Goal: Information Seeking & Learning: Learn about a topic

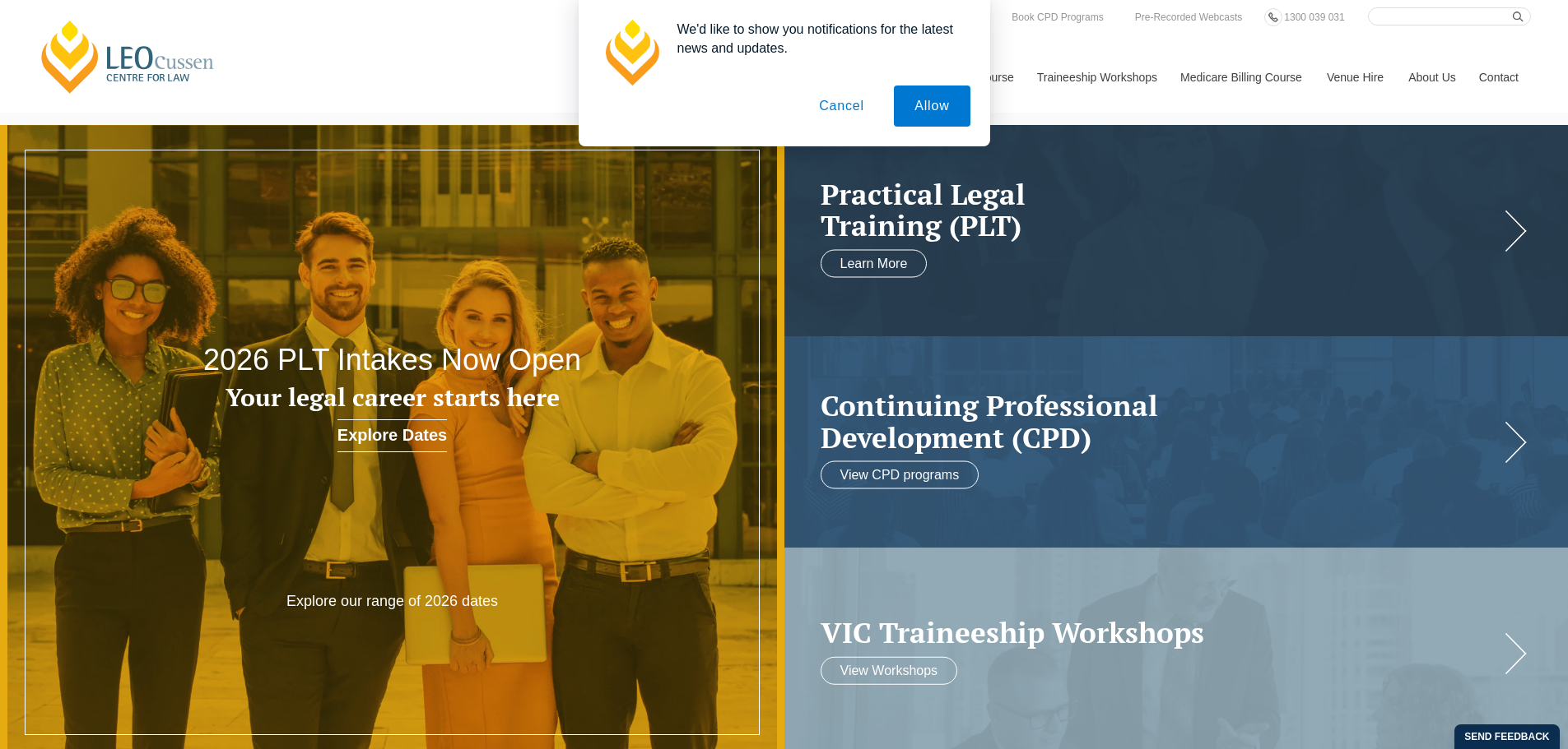
click at [866, 108] on button "Cancel" at bounding box center [841, 106] width 86 height 41
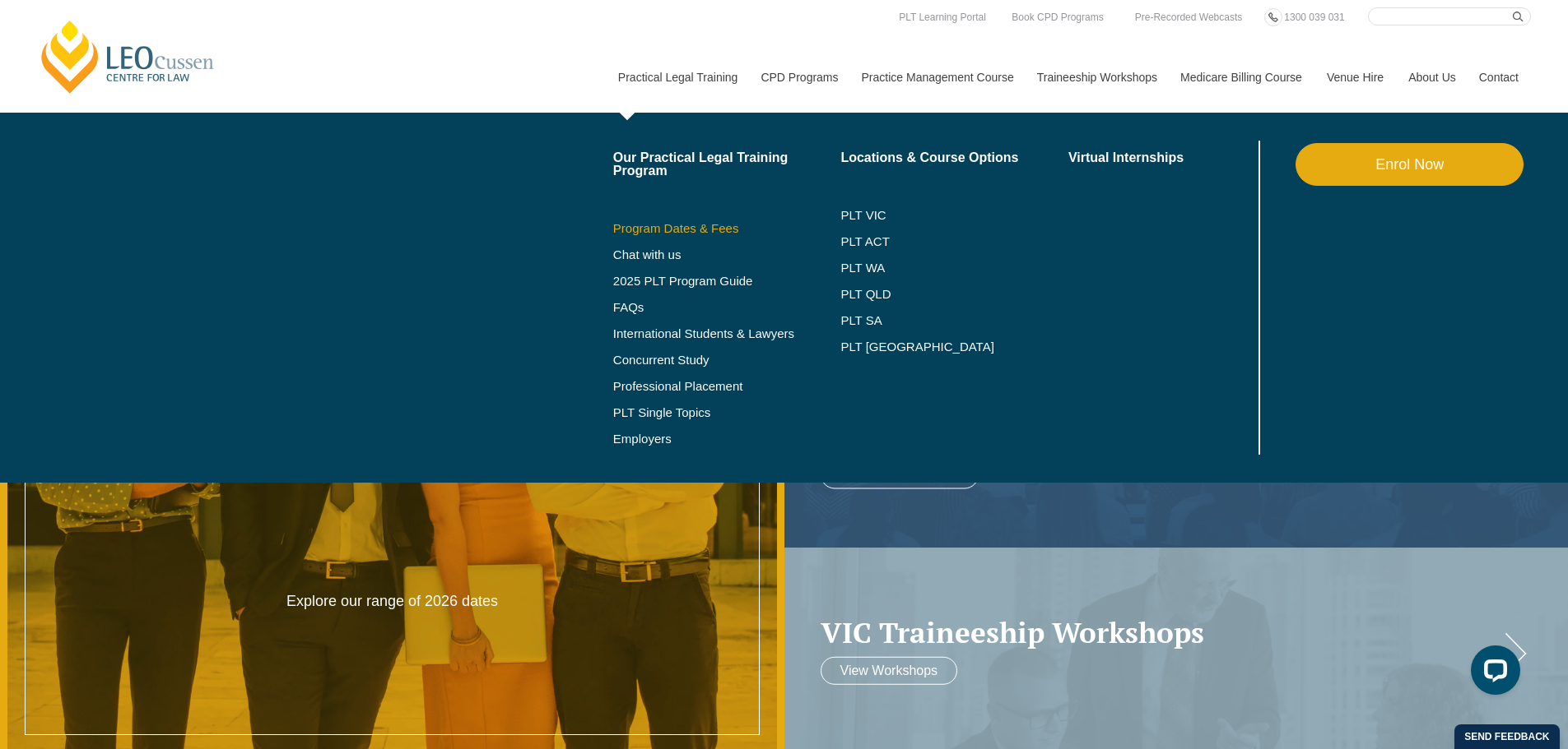
click at [674, 234] on link "Program Dates & Fees" at bounding box center [726, 229] width 228 height 13
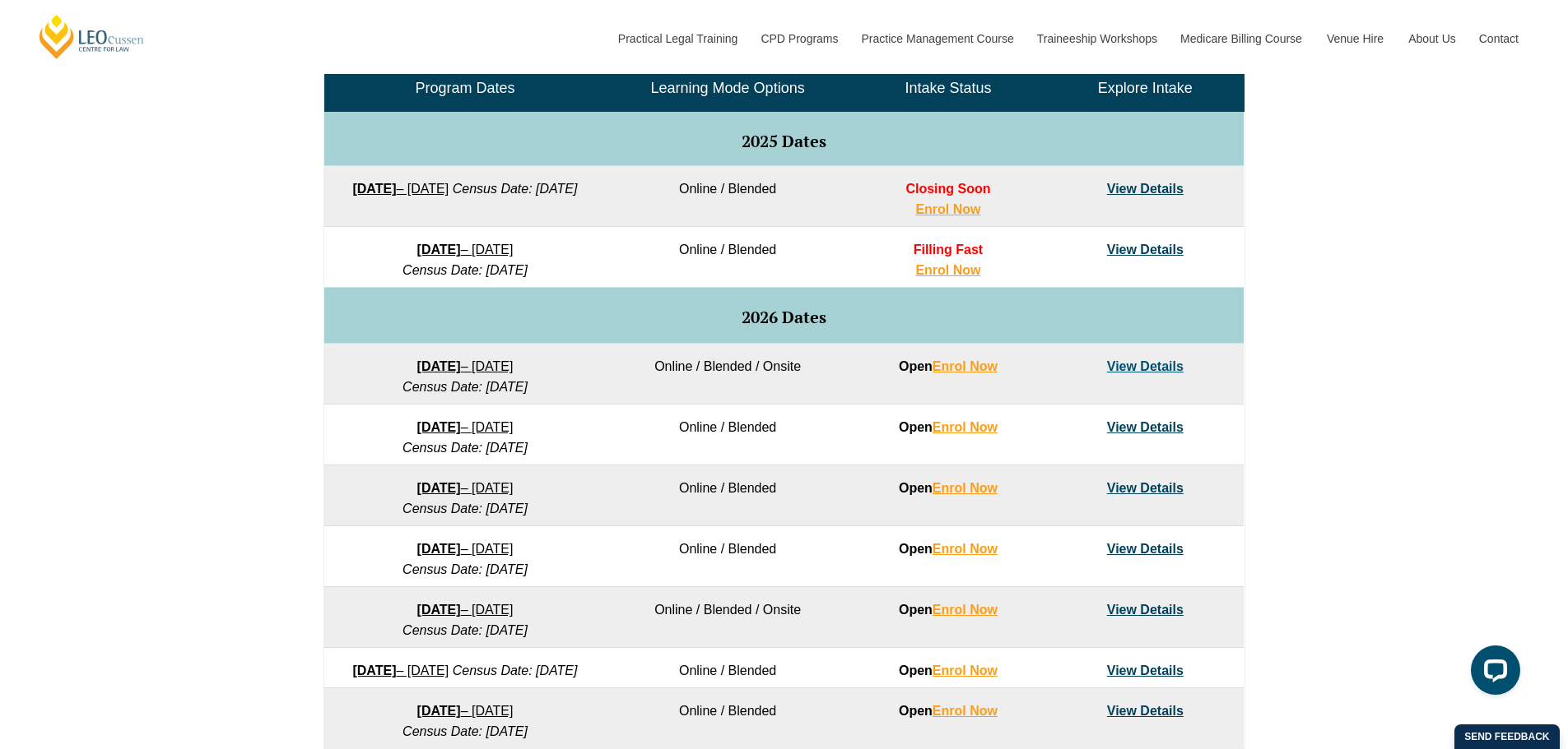
scroll to position [823, 0]
click at [1127, 362] on link "View Details" at bounding box center [1145, 366] width 76 height 14
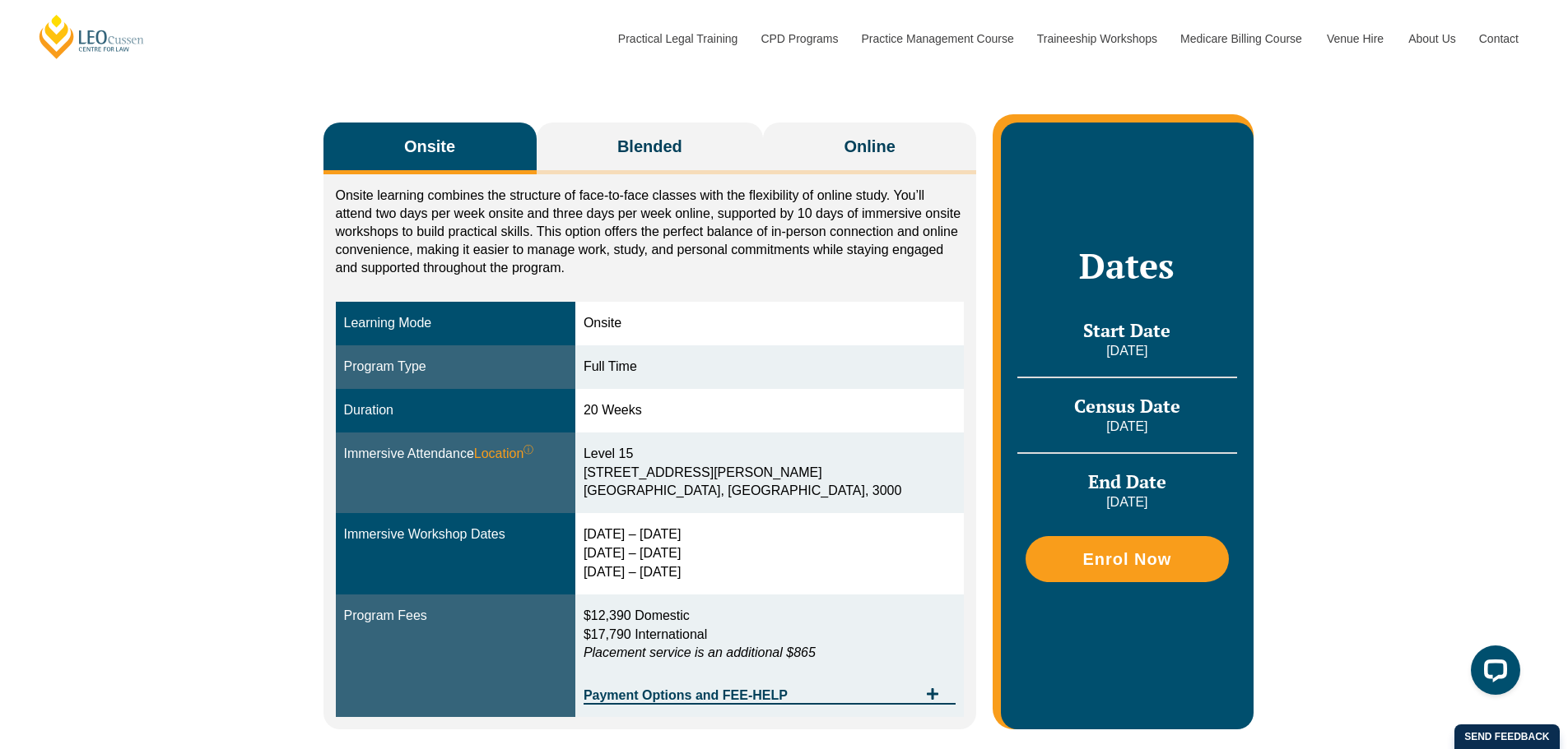
scroll to position [246, 0]
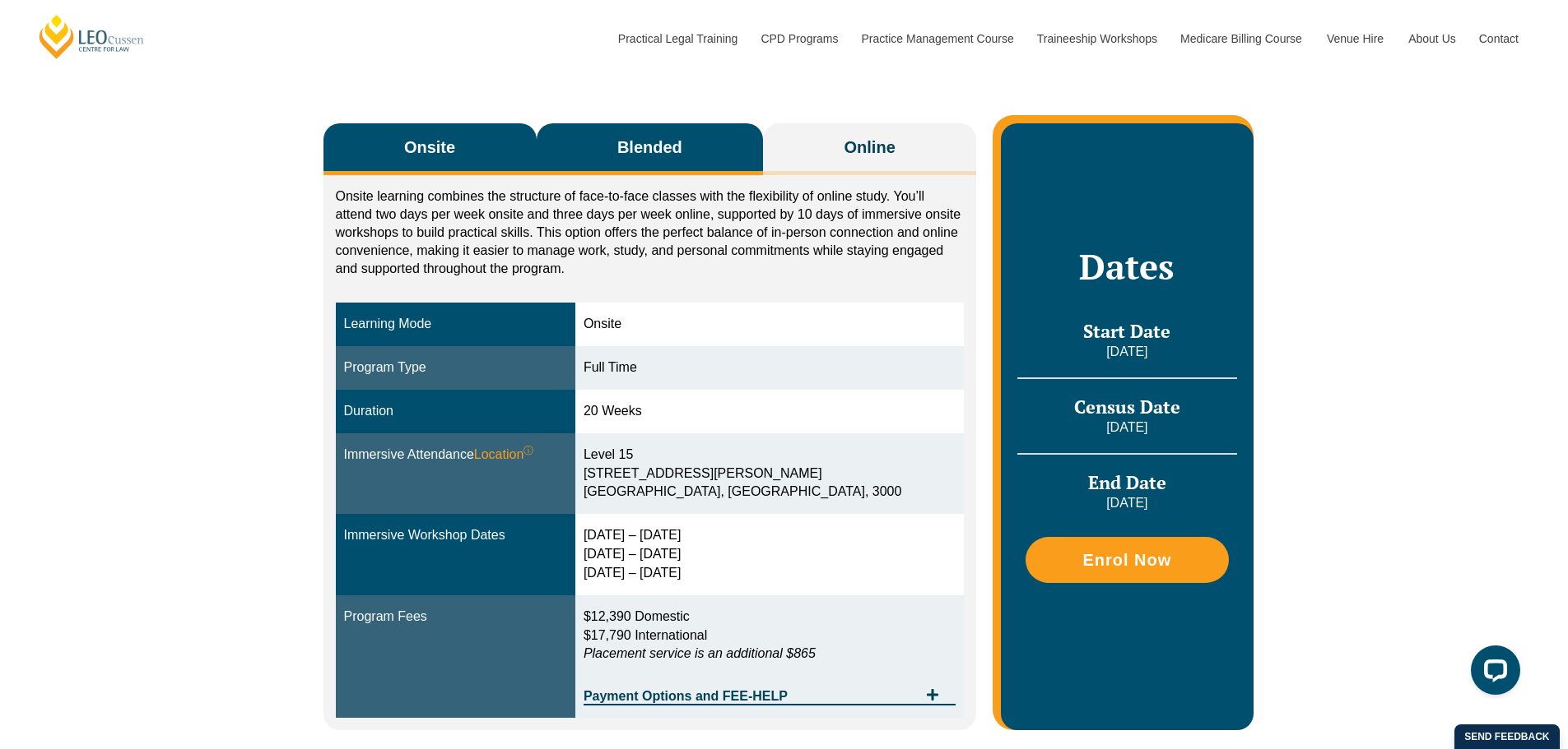
click at [617, 155] on span "Blended" at bounding box center [649, 147] width 65 height 23
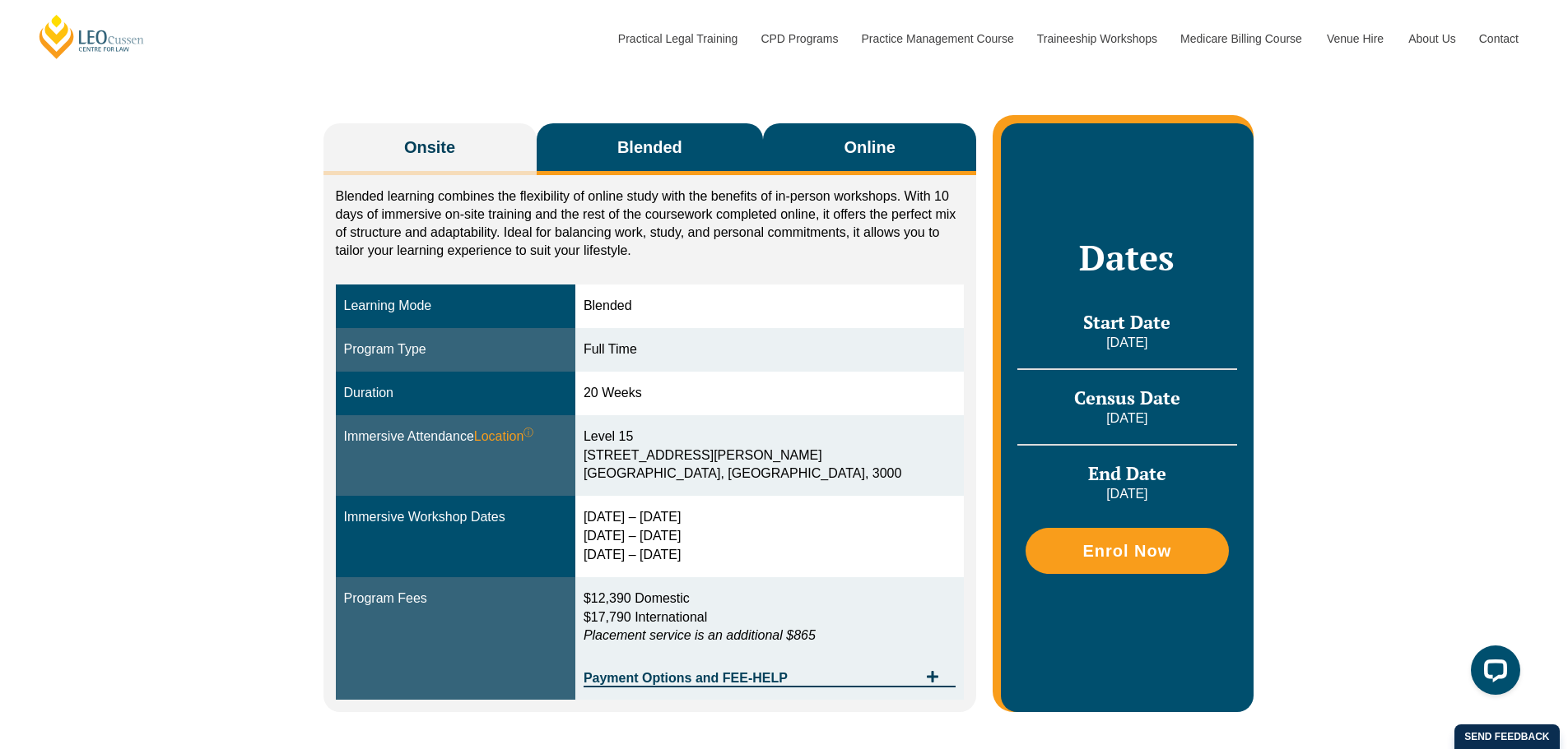
click at [834, 145] on button "Online" at bounding box center [869, 149] width 213 height 51
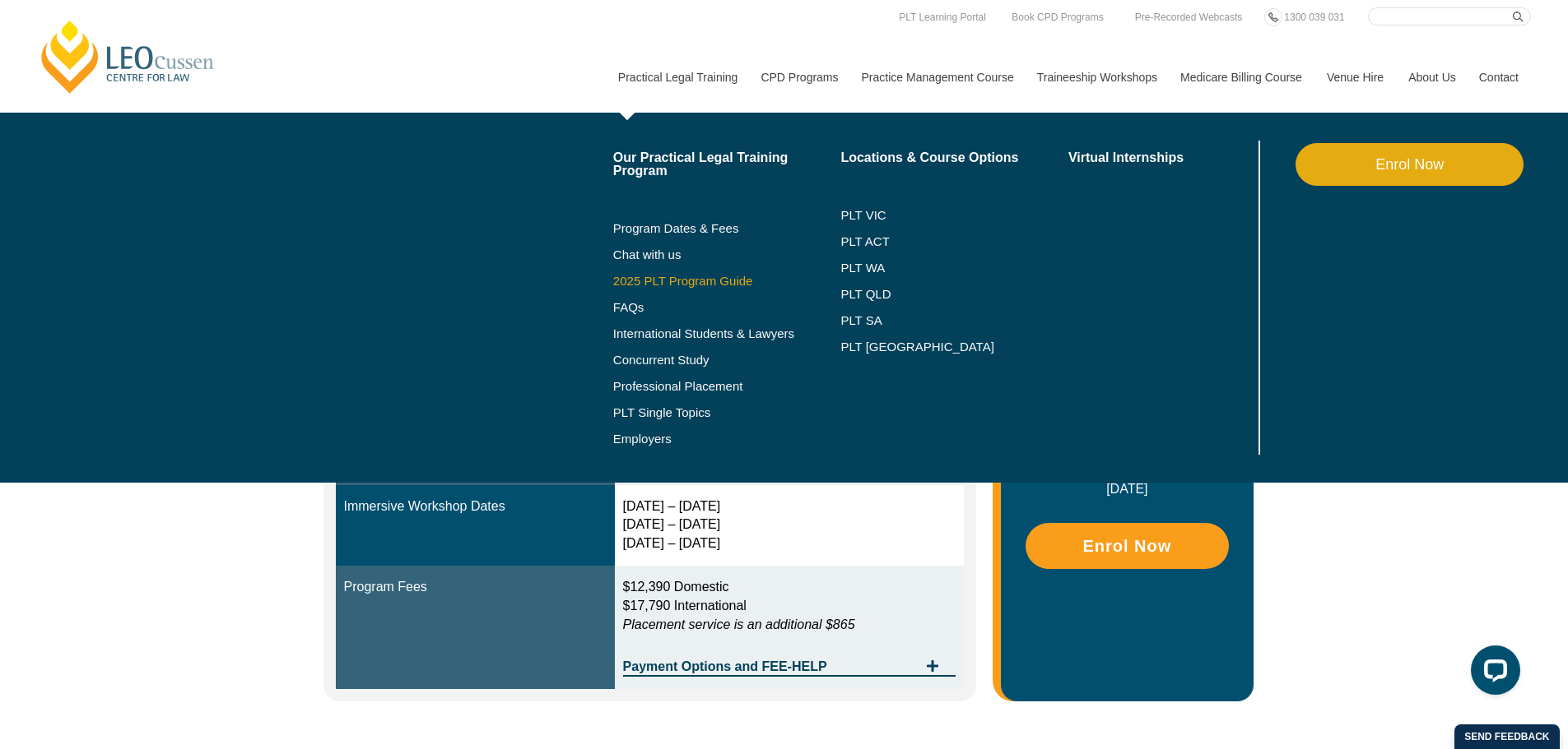
click at [673, 279] on link "2025 PLT Program Guide" at bounding box center [706, 281] width 187 height 13
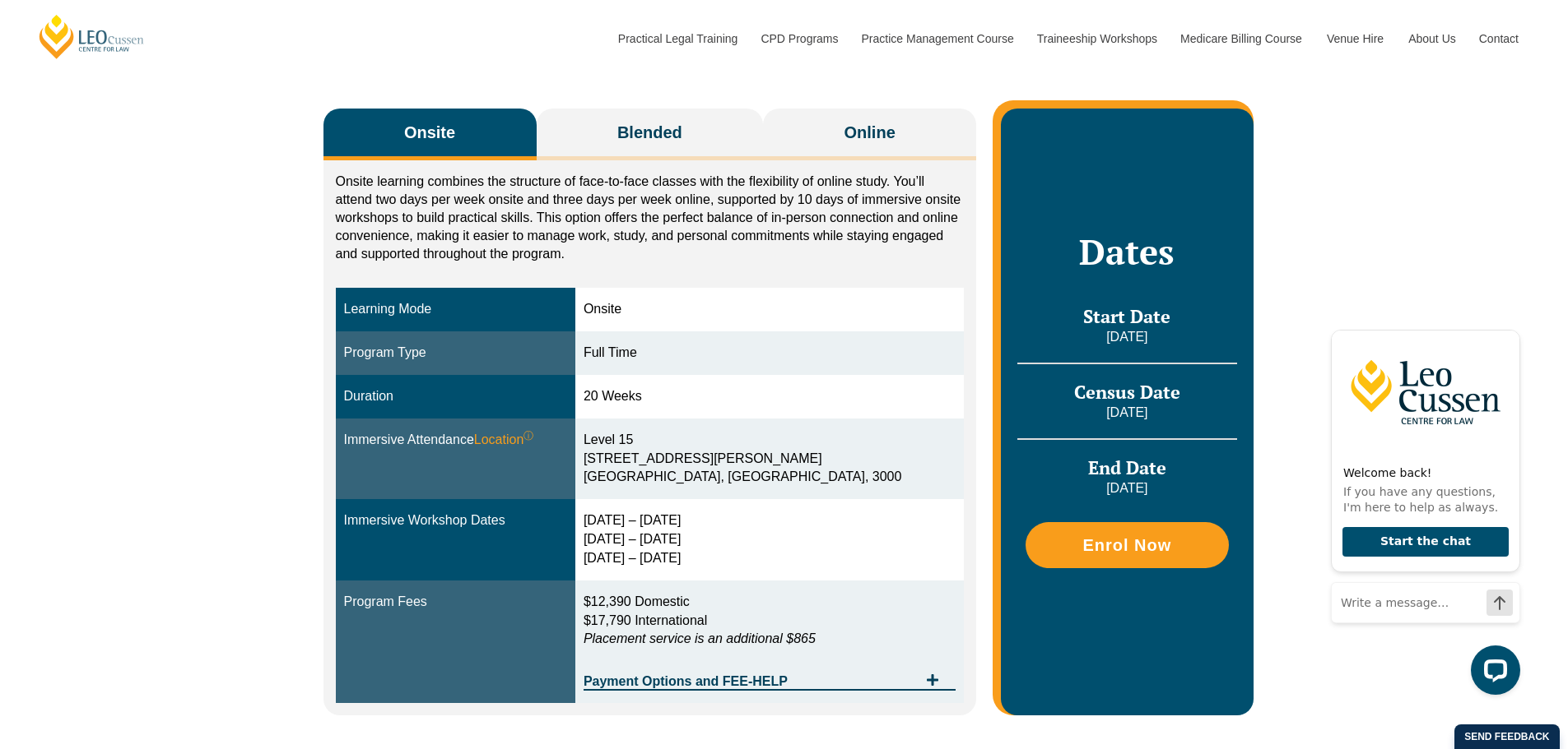
scroll to position [237, 0]
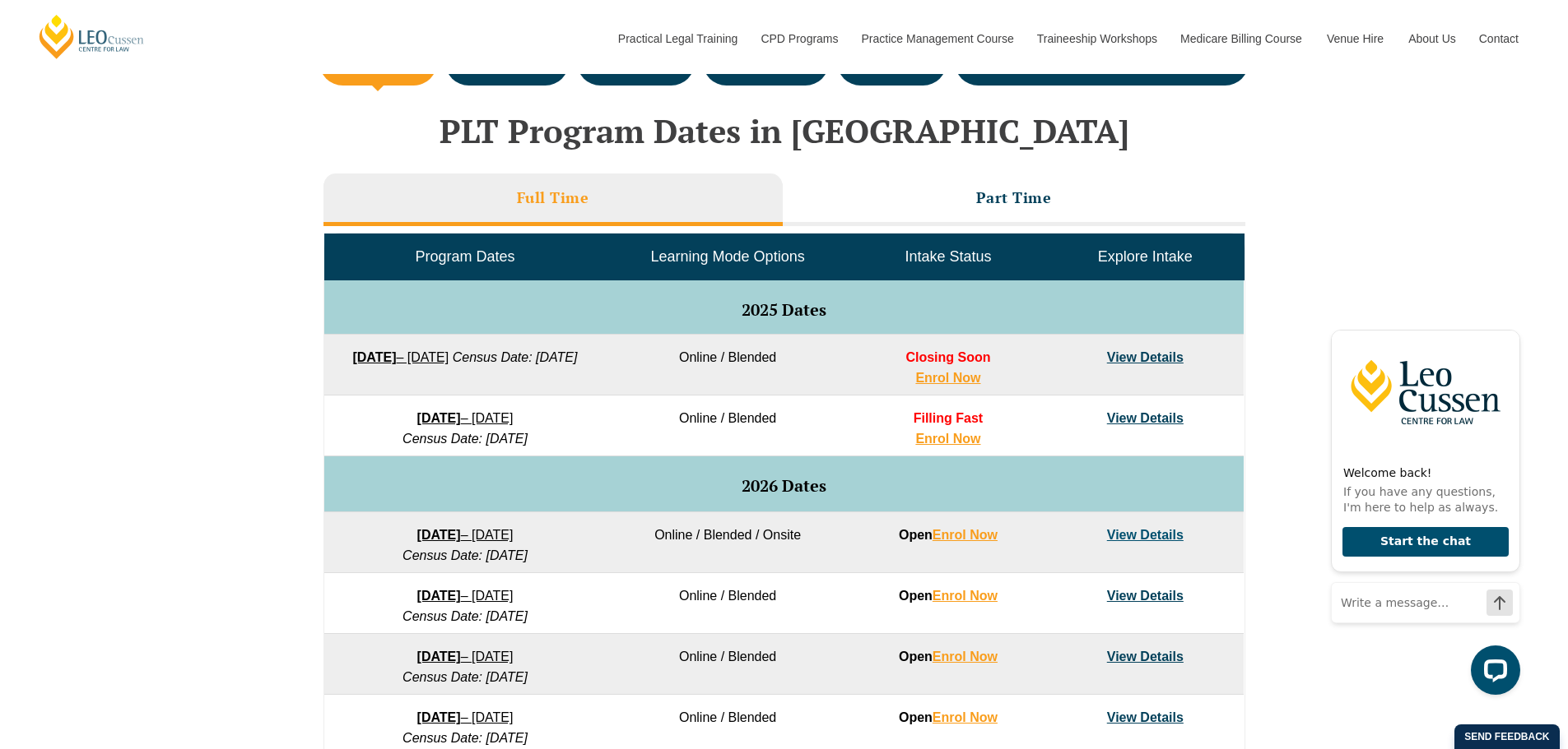
scroll to position [576, 0]
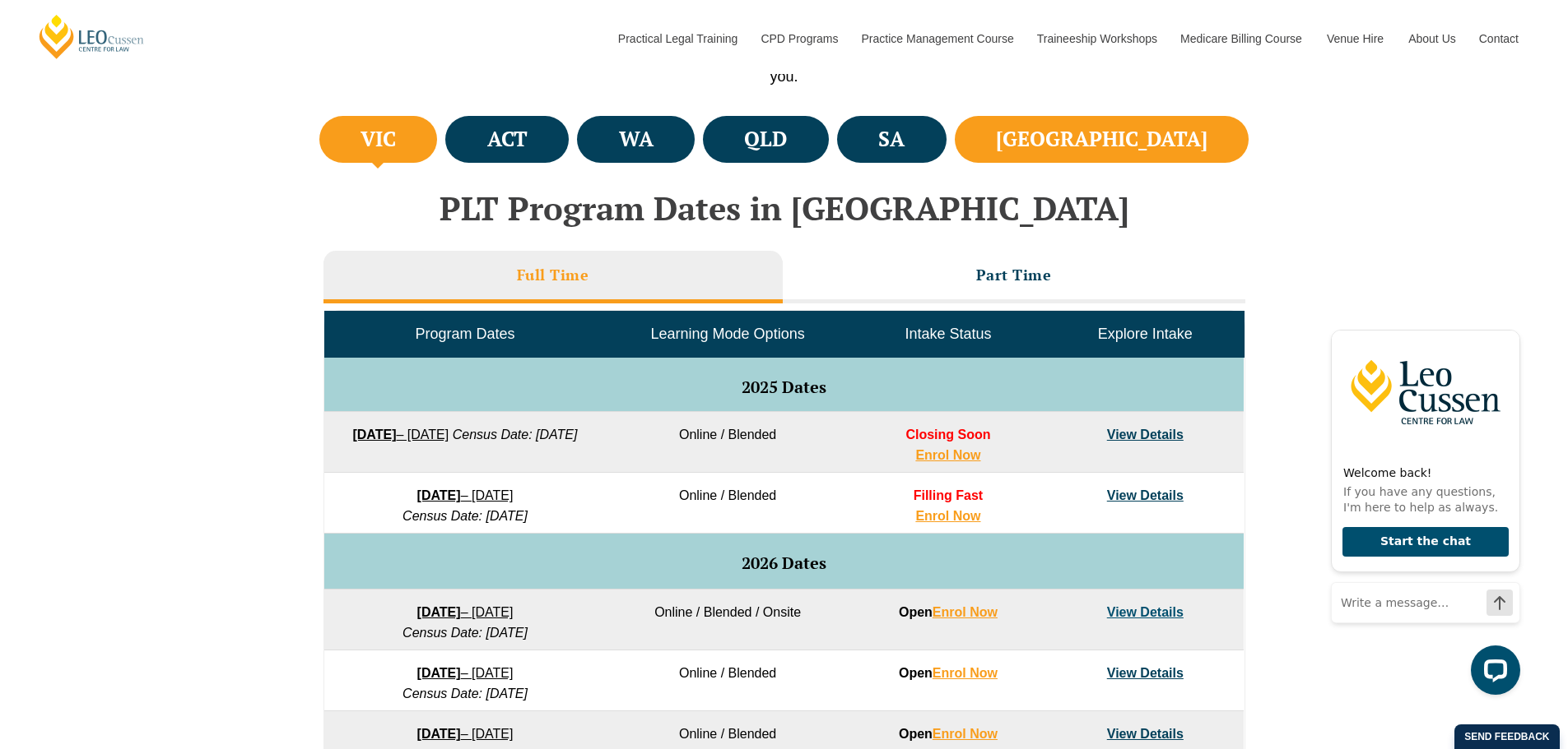
click at [1173, 144] on h4 "NSW" at bounding box center [1102, 139] width 211 height 27
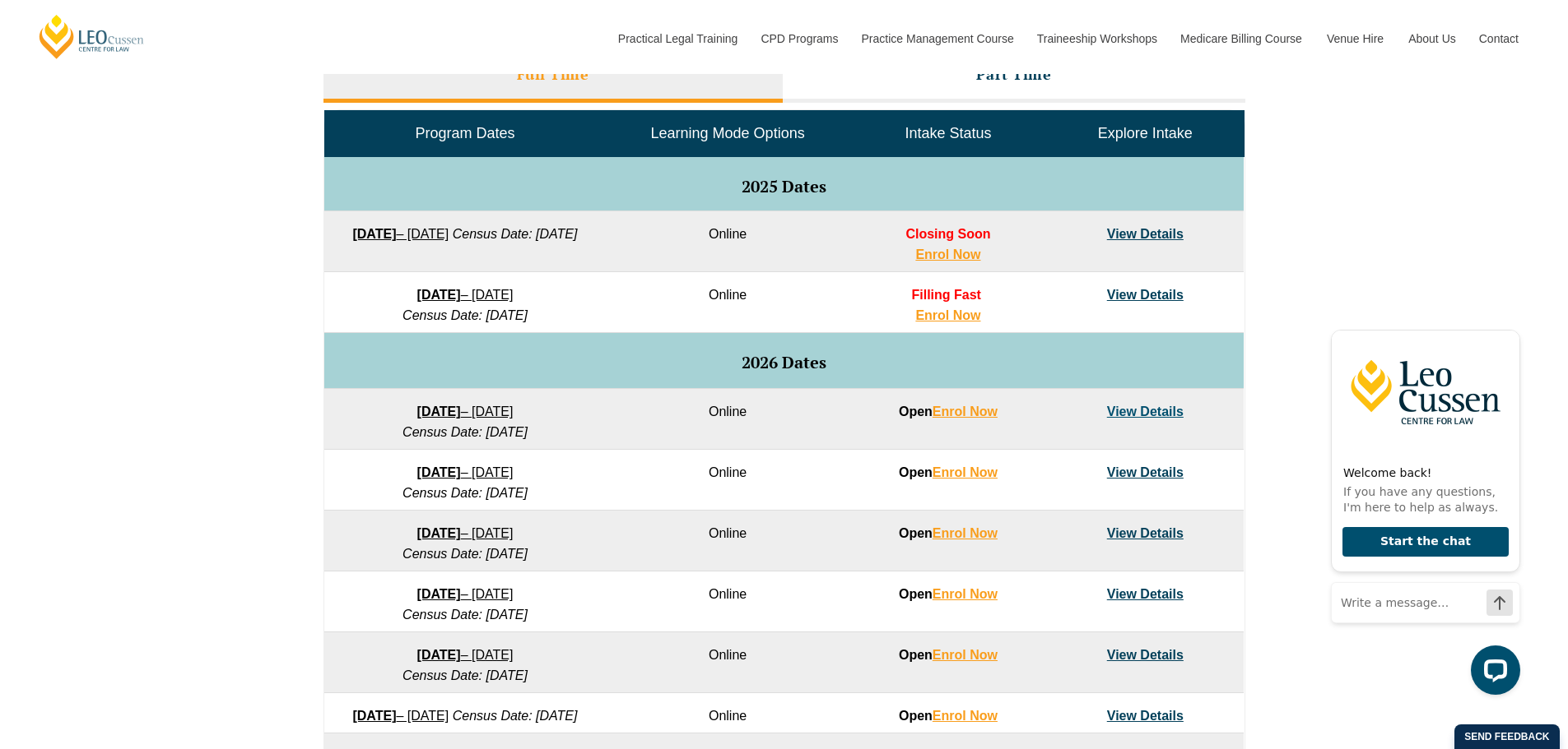
scroll to position [740, 0]
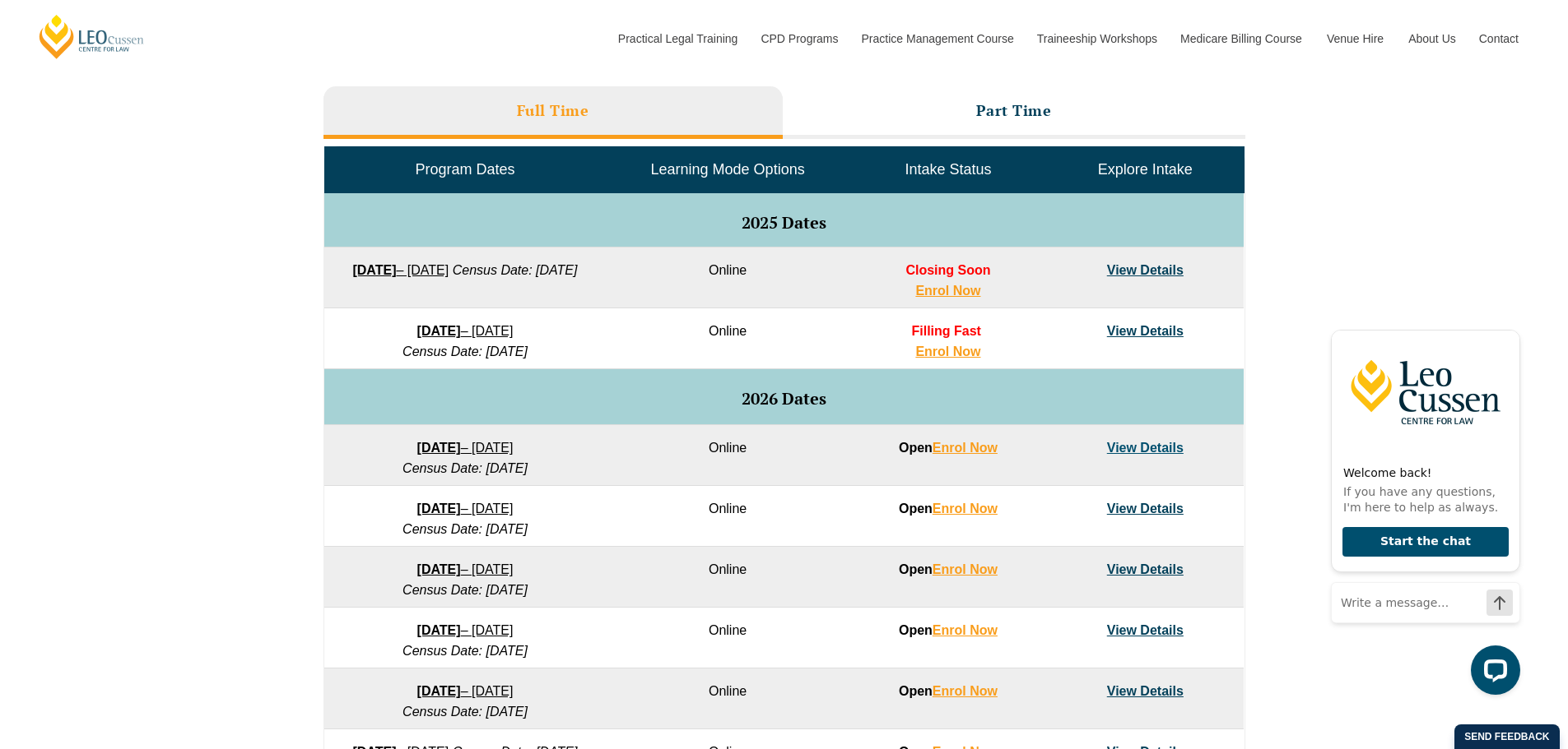
click at [1153, 266] on link "View Details" at bounding box center [1145, 270] width 76 height 14
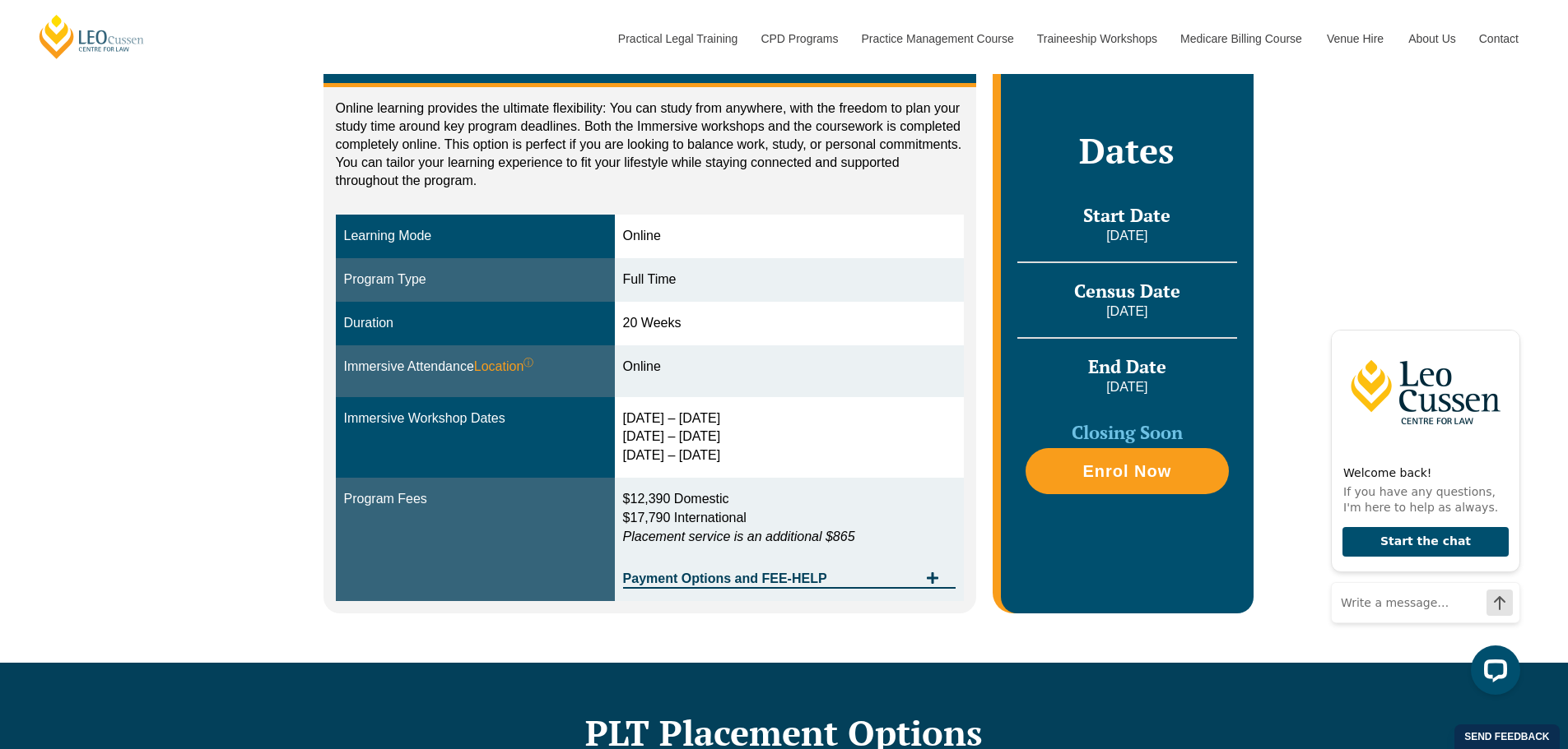
scroll to position [494, 0]
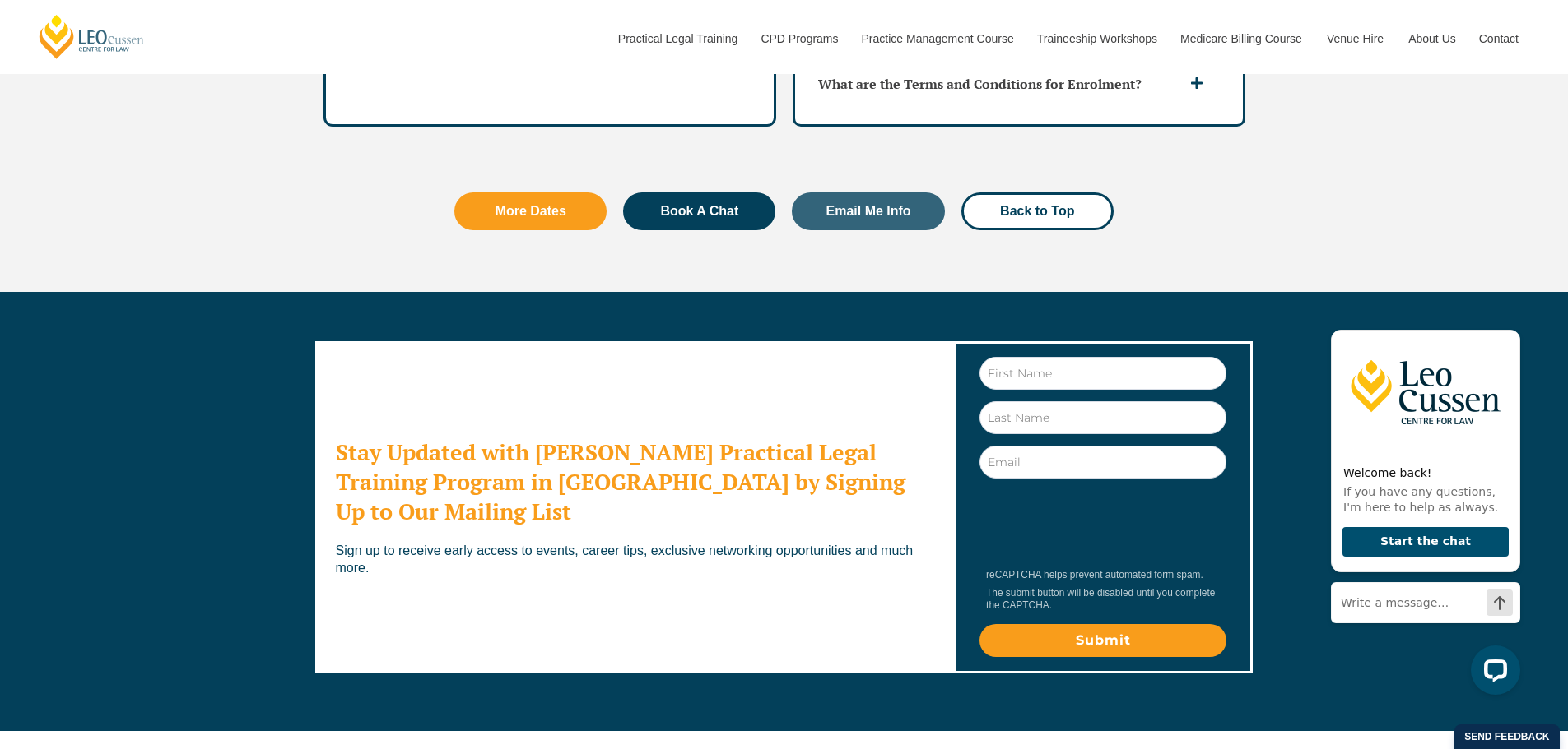
scroll to position [5066, 0]
